Goal: Check status: Check status

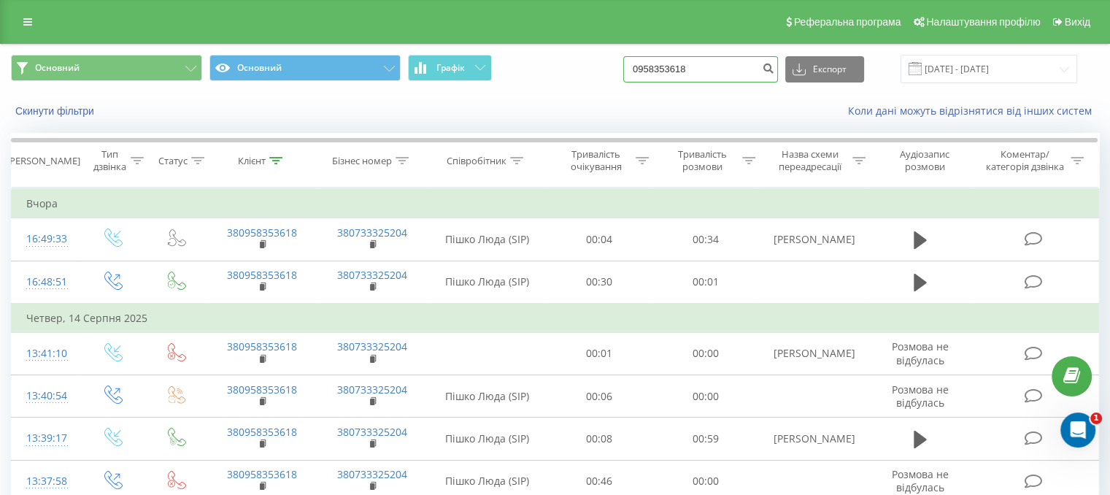
drag, startPoint x: 729, startPoint y: 67, endPoint x: 595, endPoint y: 75, distance: 133.8
click at [596, 74] on div "Основний Основний Графік 0958353618 Експорт .csv .xls .xlsx [DATE] - [DATE]" at bounding box center [555, 69] width 1088 height 28
paste input "38068760538"
type input "380687605388"
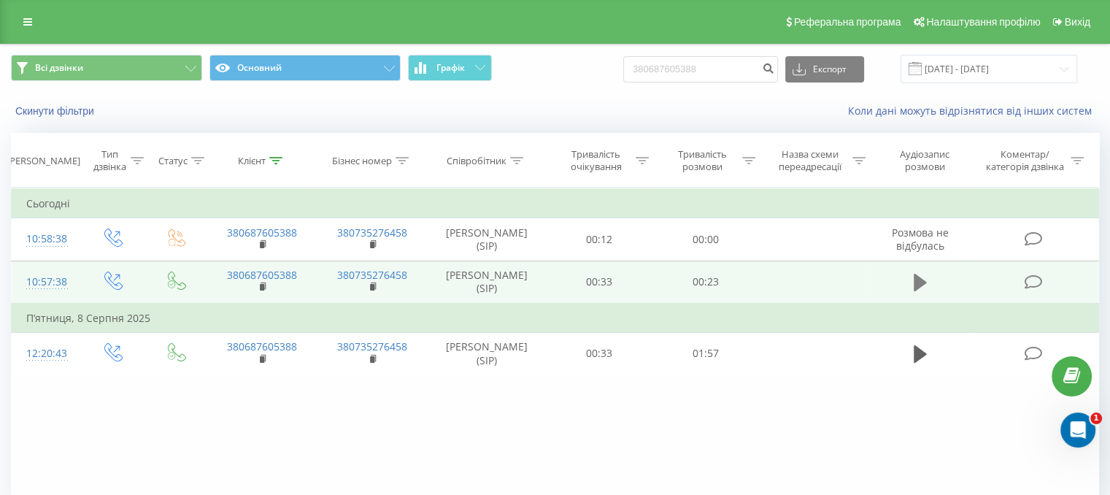
click at [922, 277] on icon at bounding box center [920, 282] width 13 height 20
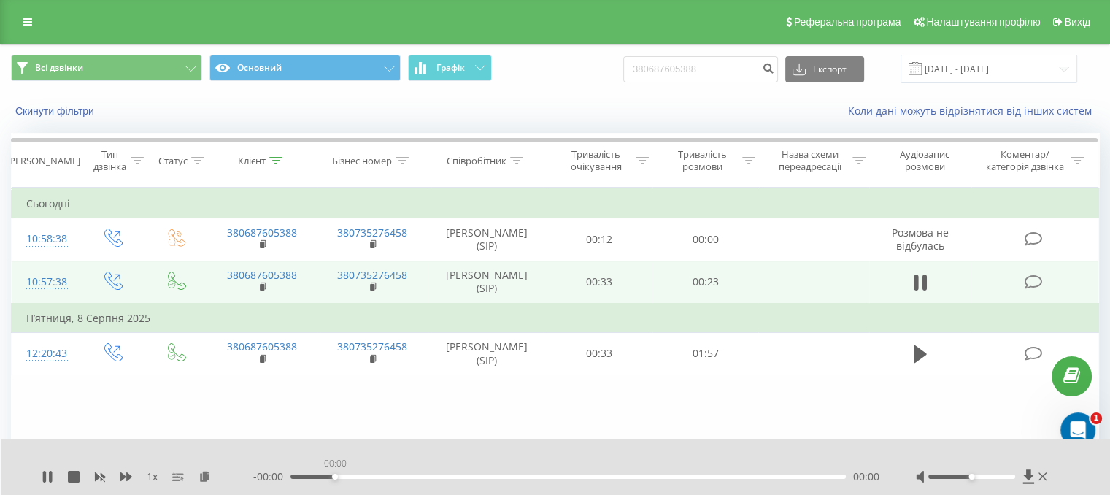
click at [335, 474] on div "00:00" at bounding box center [569, 476] width 556 height 4
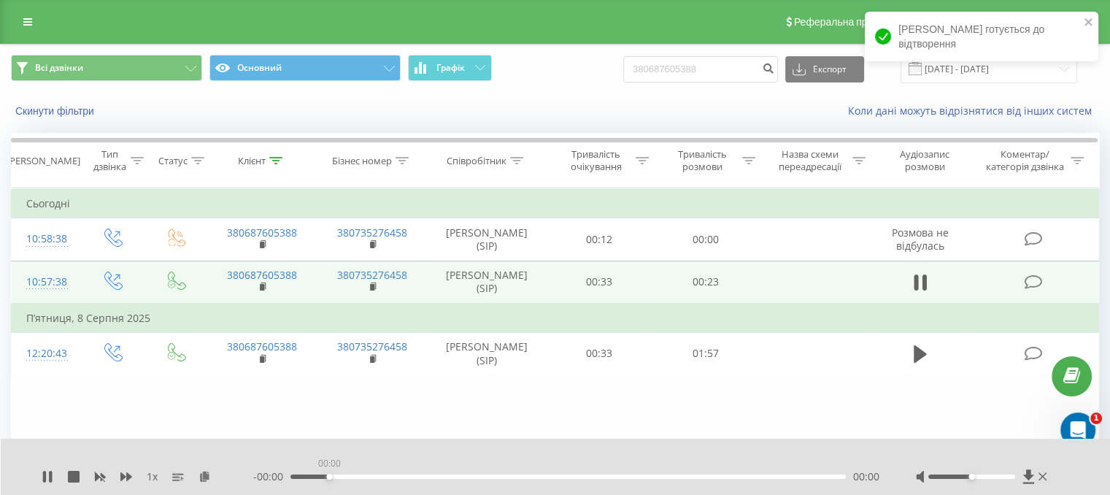
click at [328, 474] on div "00:00" at bounding box center [569, 476] width 556 height 4
click at [357, 477] on div "00:00" at bounding box center [569, 476] width 556 height 4
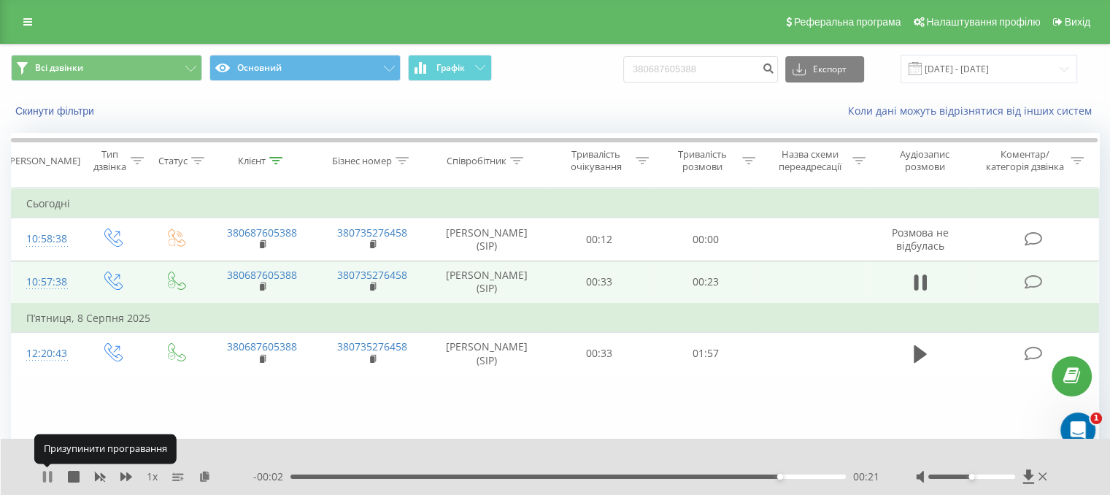
click at [47, 477] on icon at bounding box center [48, 477] width 12 height 12
